Goal: Transaction & Acquisition: Obtain resource

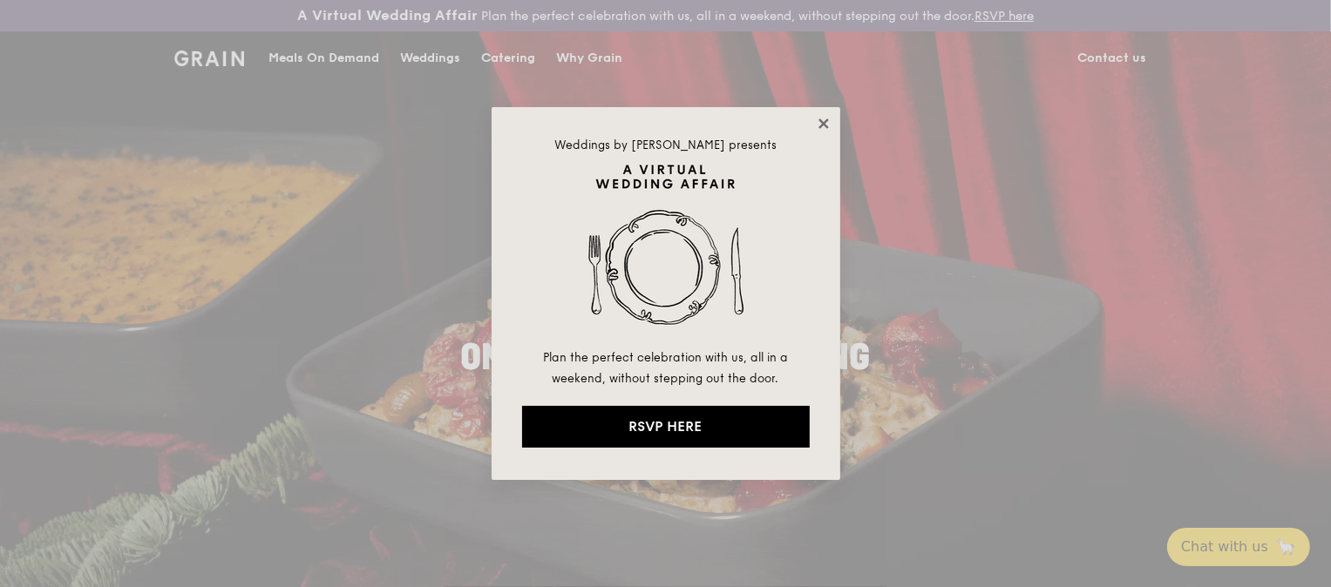
click at [817, 123] on icon at bounding box center [824, 124] width 16 height 16
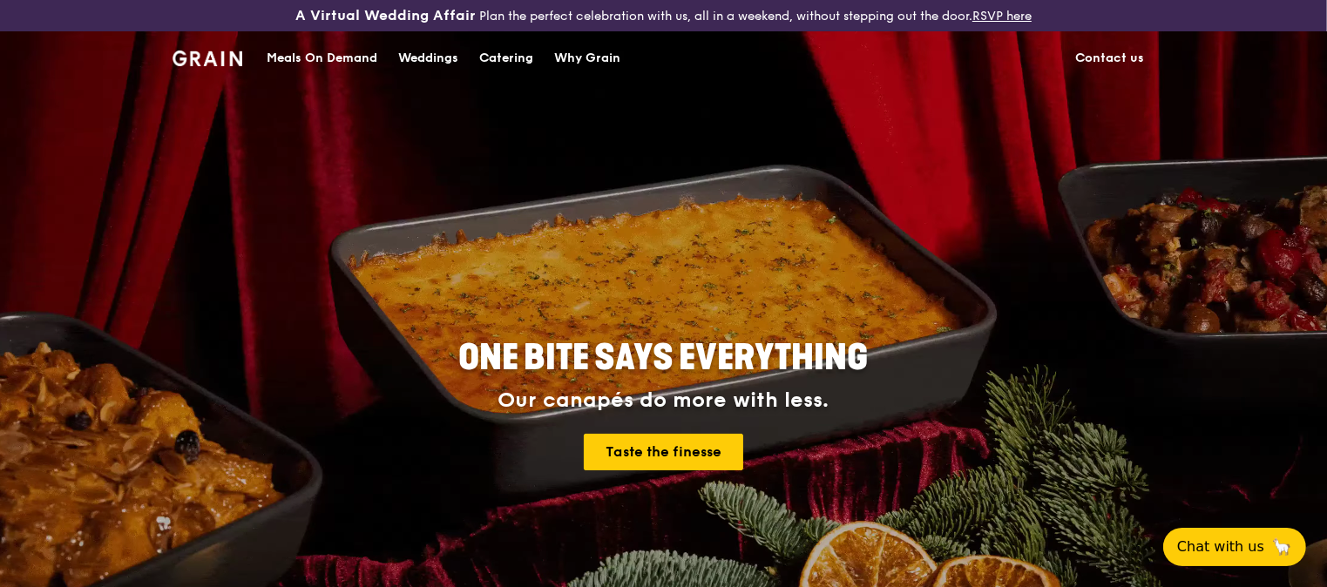
click at [322, 64] on div "Meals On Demand" at bounding box center [322, 58] width 111 height 52
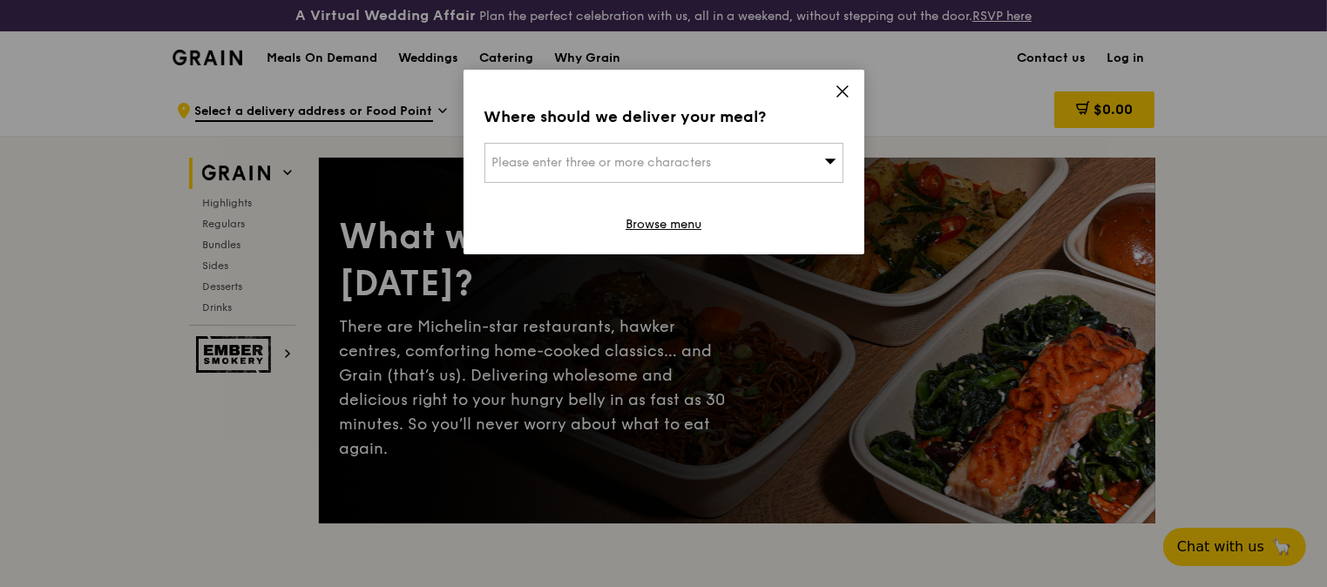
click at [833, 95] on div "Where should we deliver your meal? Please enter three or more characters Browse…" at bounding box center [664, 162] width 401 height 185
click at [837, 91] on icon at bounding box center [843, 92] width 16 height 16
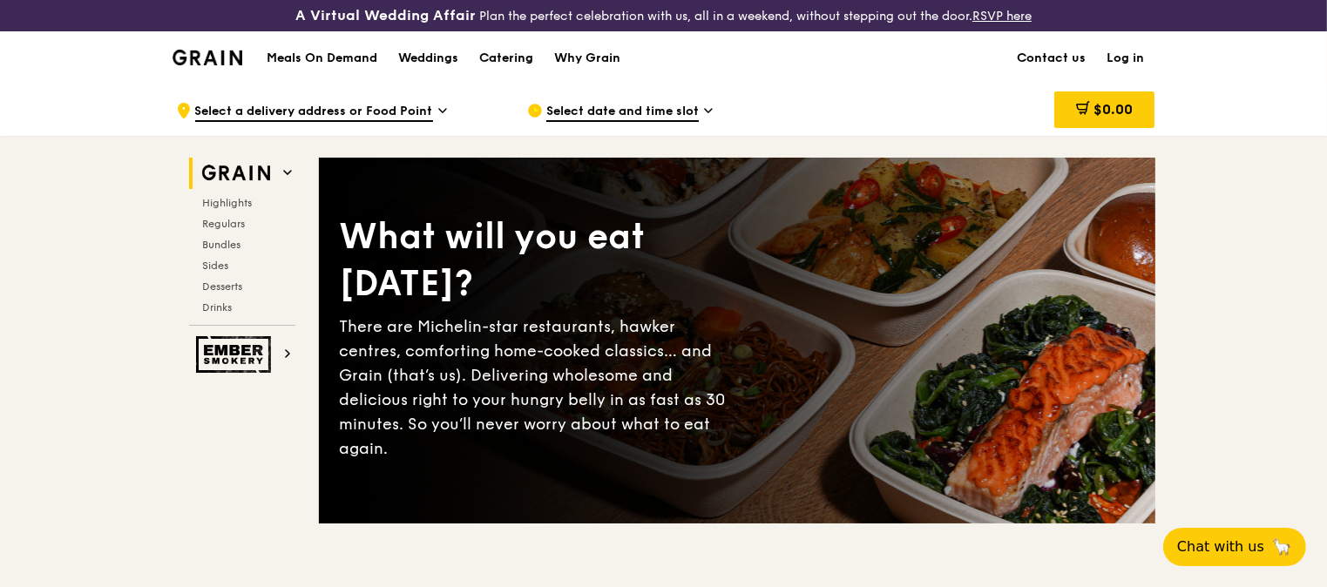
click at [514, 52] on div "Catering" at bounding box center [506, 58] width 54 height 52
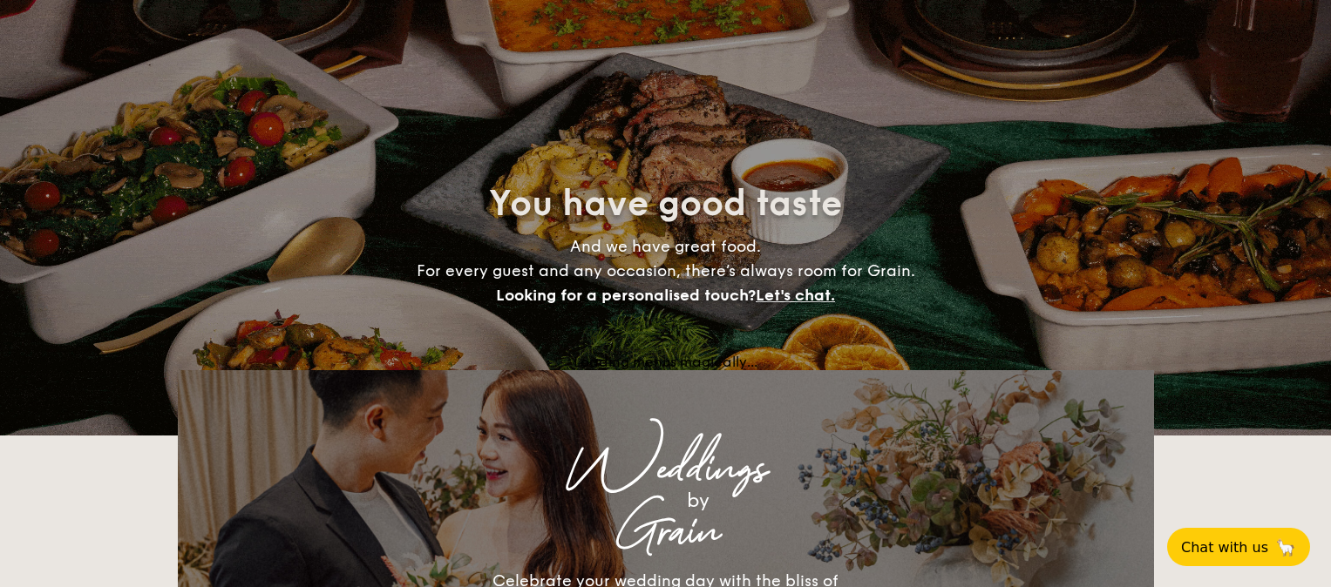
select select
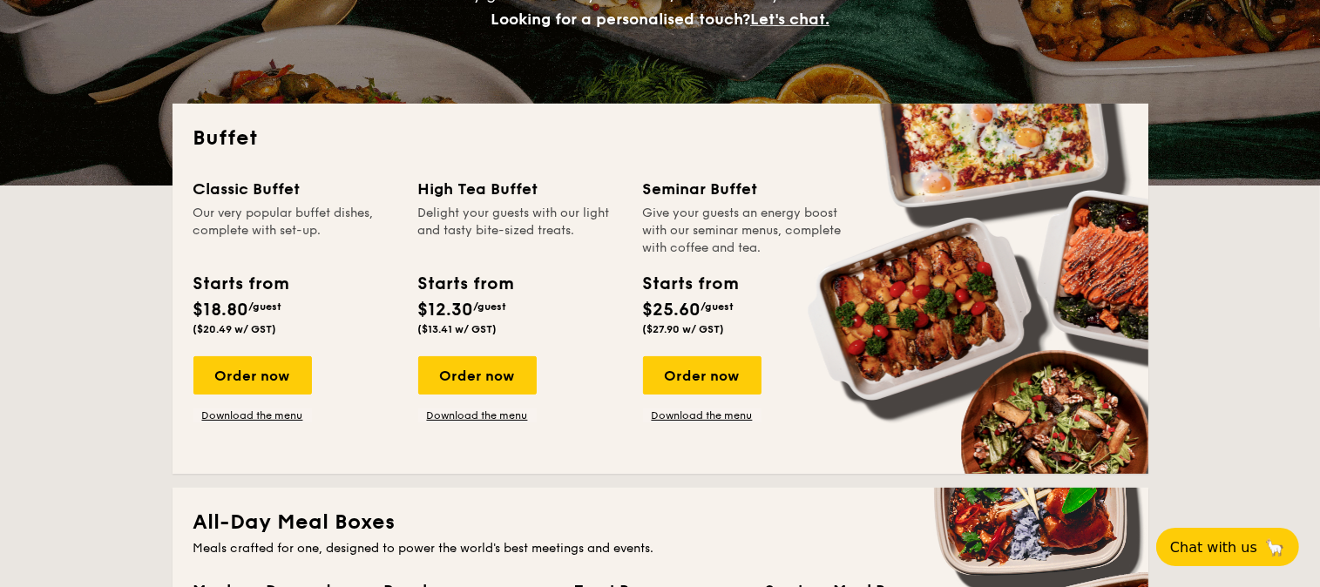
scroll to position [335, 0]
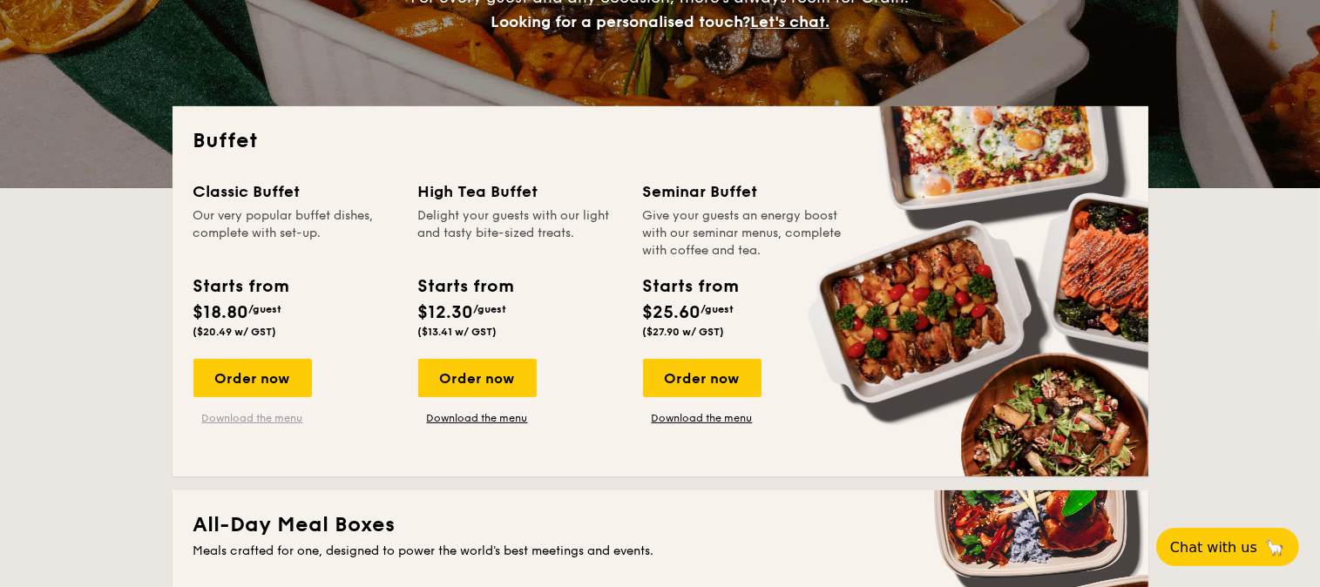
click at [237, 419] on link "Download the menu" at bounding box center [252, 418] width 119 height 14
